Goal: Task Accomplishment & Management: Complete application form

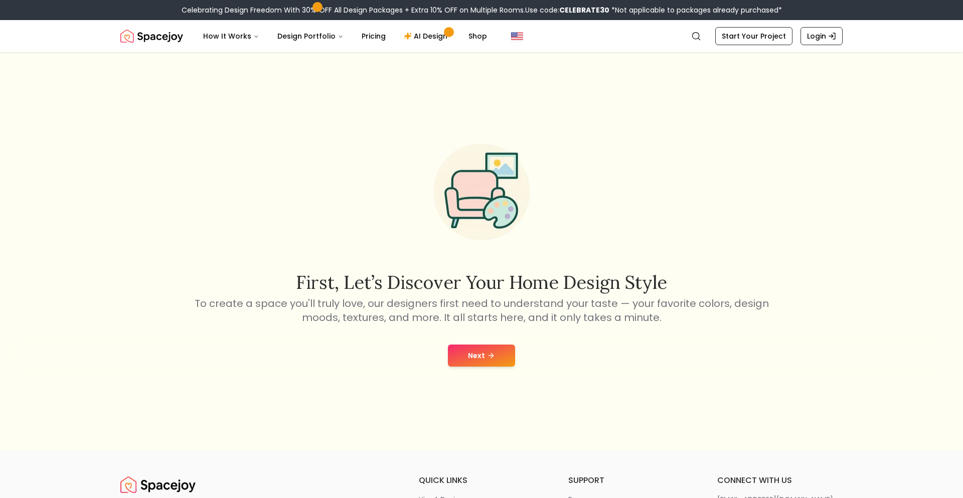
click at [475, 362] on button "Next" at bounding box center [481, 356] width 67 height 22
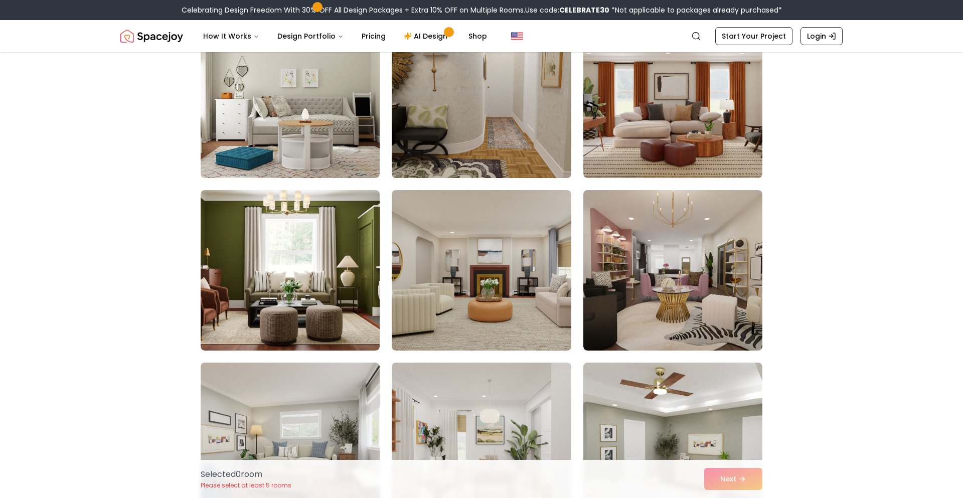
scroll to position [467, 0]
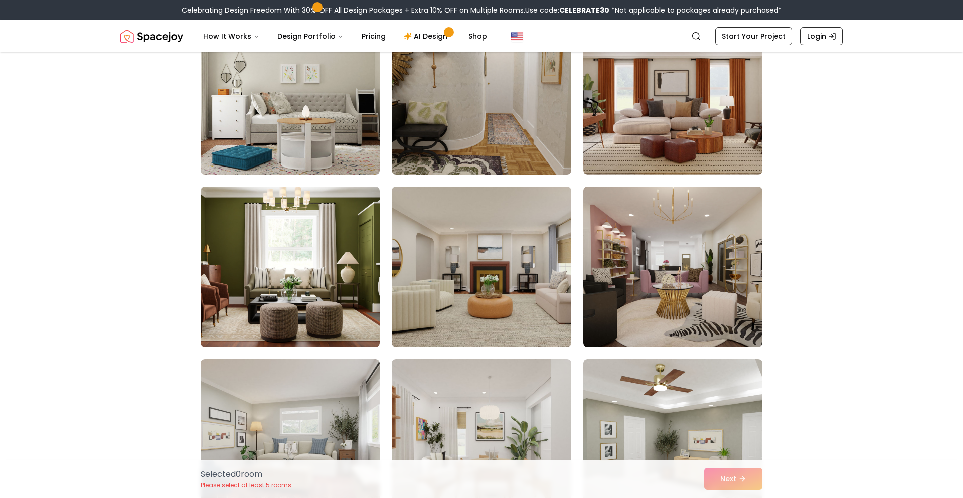
click at [352, 52] on img at bounding box center [290, 94] width 188 height 169
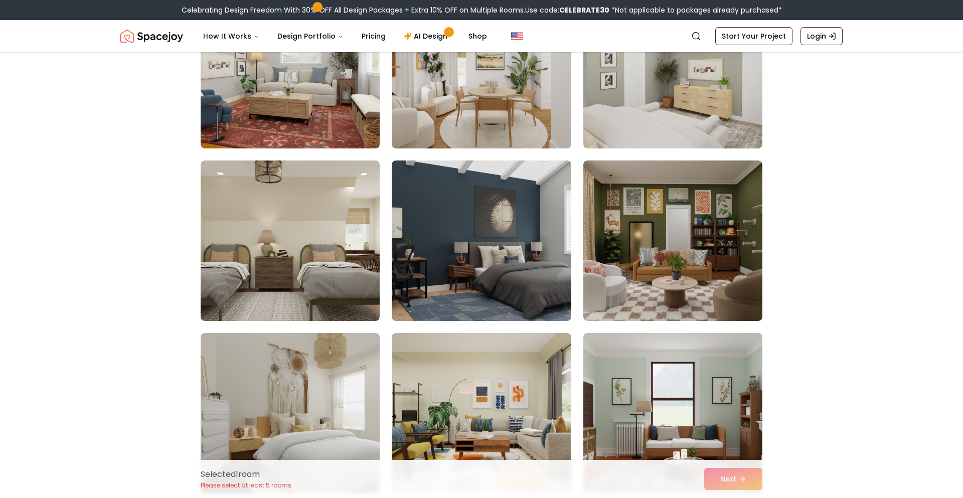
scroll to position [857, 0]
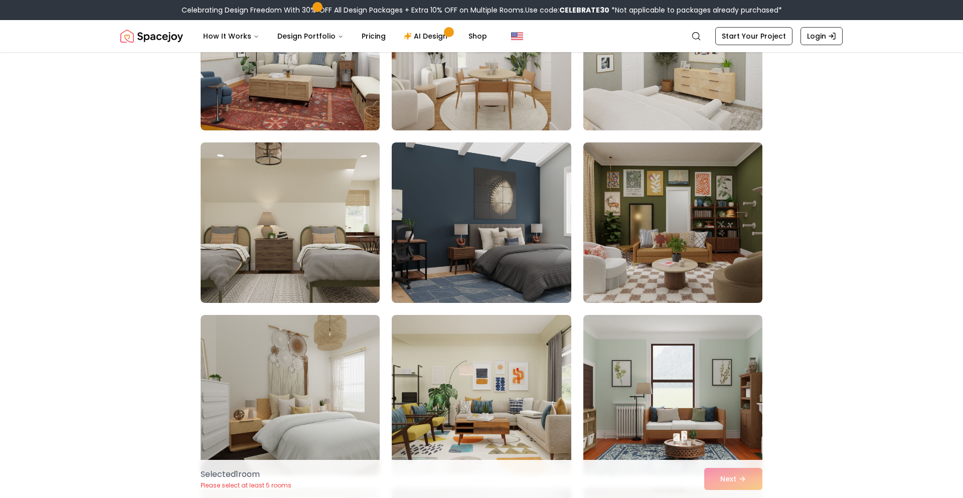
click at [714, 128] on img at bounding box center [673, 50] width 188 height 169
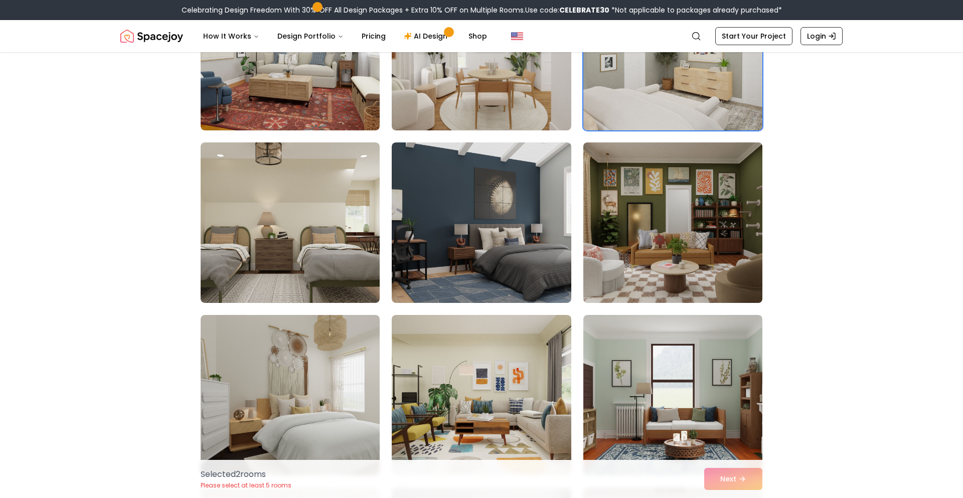
click at [703, 191] on img at bounding box center [673, 222] width 188 height 169
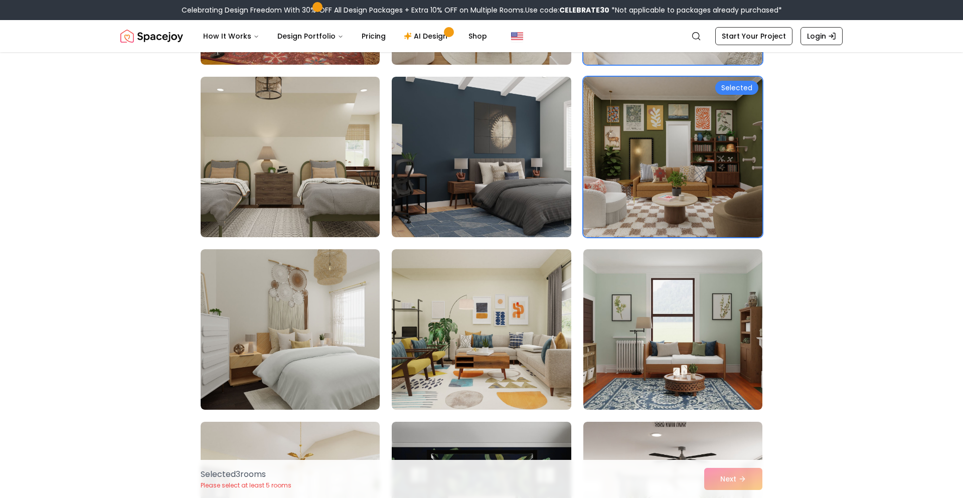
scroll to position [929, 0]
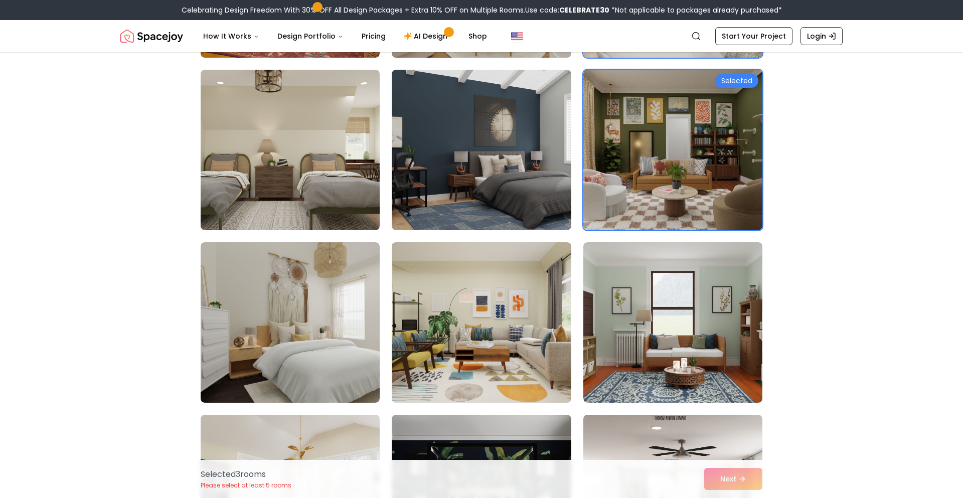
click at [713, 482] on div "Selected 3 room s Please select at least 5 rooms Next" at bounding box center [482, 479] width 578 height 38
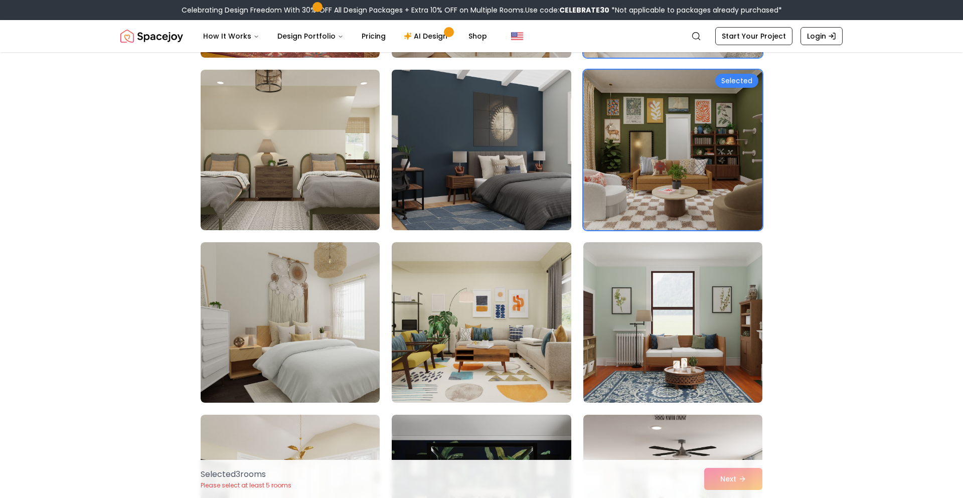
click at [461, 160] on img at bounding box center [481, 150] width 188 height 169
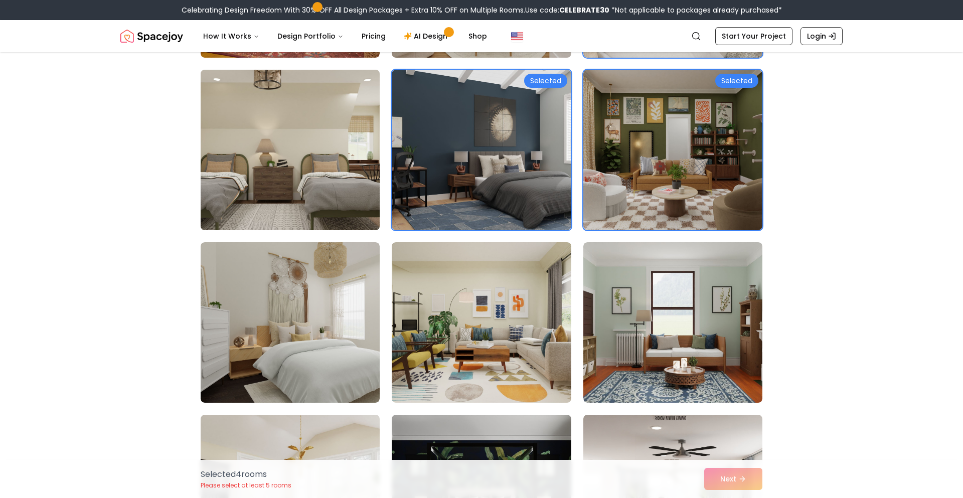
click at [359, 156] on img at bounding box center [290, 150] width 188 height 169
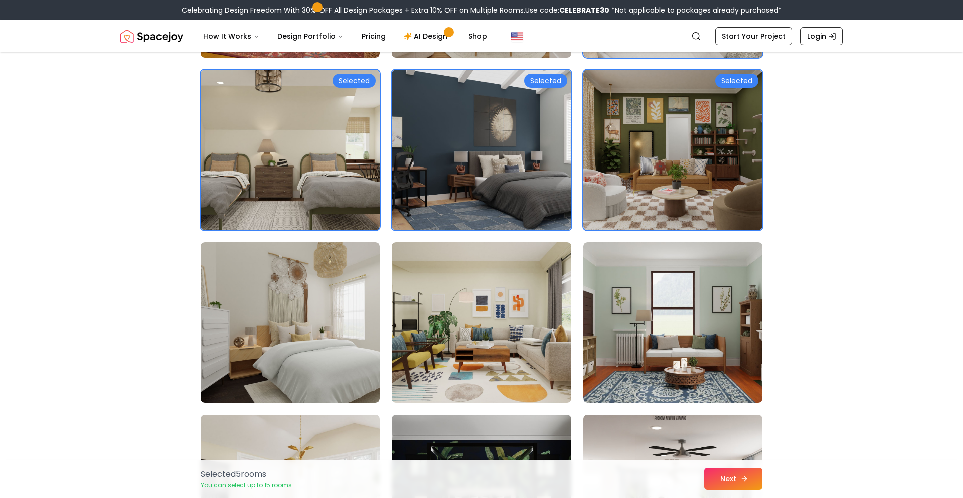
click at [707, 474] on button "Next" at bounding box center [733, 479] width 58 height 22
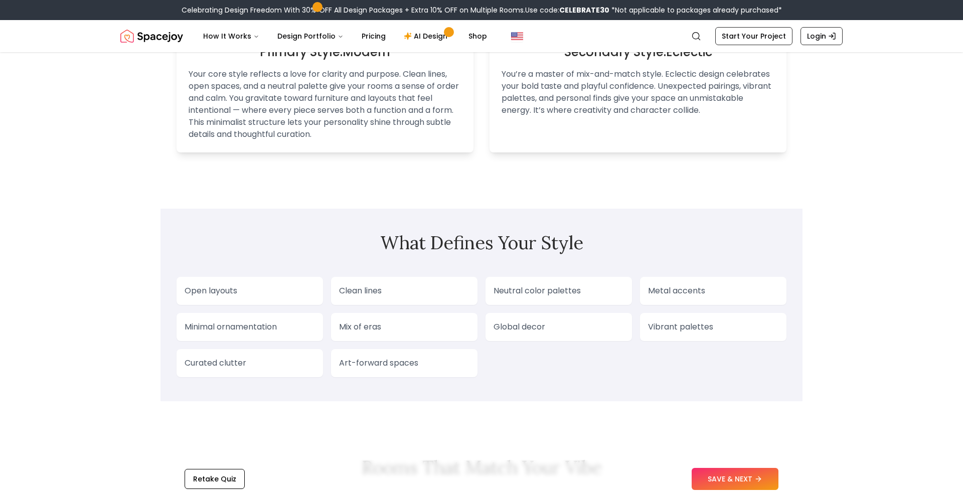
scroll to position [686, 0]
